Goal: Navigation & Orientation: Find specific page/section

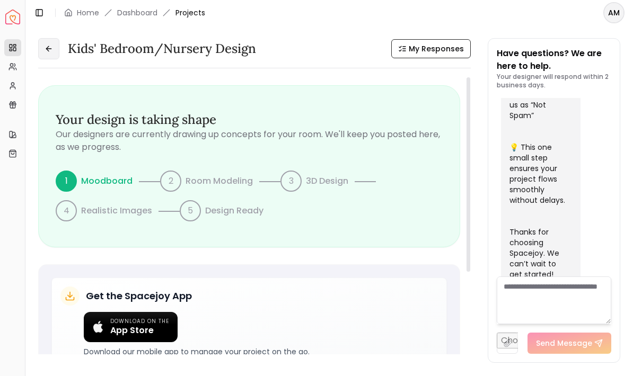
click at [51, 52] on icon at bounding box center [49, 49] width 8 height 8
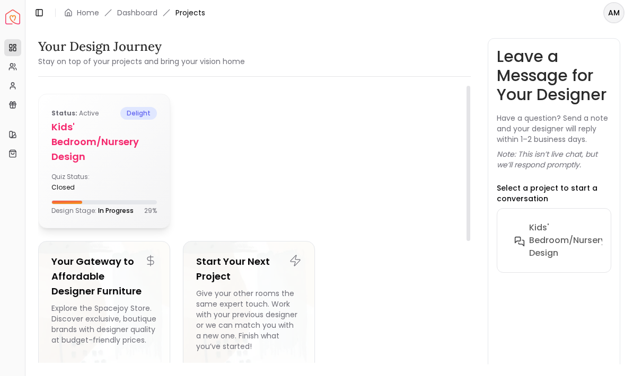
click at [78, 156] on h5 "Kids' Bedroom/Nursery design" at bounding box center [103, 142] width 105 height 45
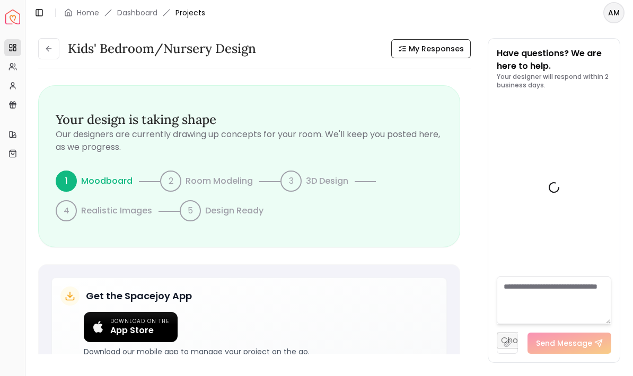
scroll to position [563, 0]
